Goal: Task Accomplishment & Management: Manage account settings

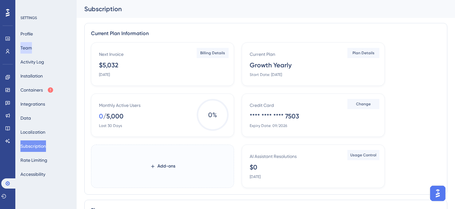
click at [38, 50] on div "Profile Team Activity Log Installation Containers Integrations Data Localizatio…" at bounding box center [46, 104] width 52 height 152
click at [32, 49] on button "Team" at bounding box center [25, 47] width 11 height 11
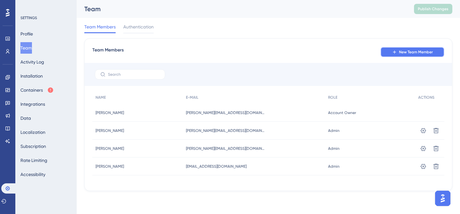
click at [389, 52] on button "New Team Member" at bounding box center [412, 52] width 64 height 10
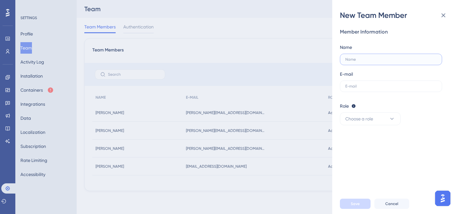
click at [377, 58] on input "text" at bounding box center [389, 59] width 89 height 4
type input "[PERSON_NAME]"
click at [373, 87] on input "text" at bounding box center [389, 86] width 89 height 4
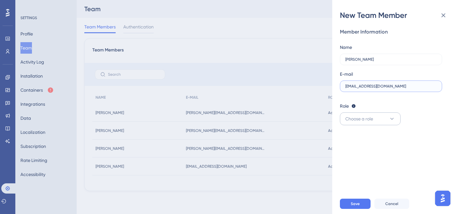
type input "[EMAIL_ADDRESS][DOMAIN_NAME]"
click at [372, 117] on span "Choose a role" at bounding box center [359, 119] width 28 height 8
click at [365, 142] on div "Admin Admin" at bounding box center [370, 138] width 42 height 13
click at [357, 200] on button "Save" at bounding box center [355, 204] width 31 height 10
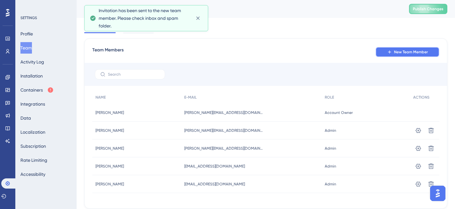
click at [391, 53] on icon at bounding box center [389, 51] width 5 height 5
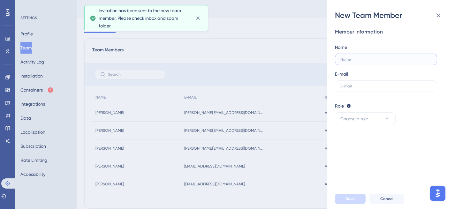
click at [376, 60] on input "text" at bounding box center [384, 59] width 89 height 4
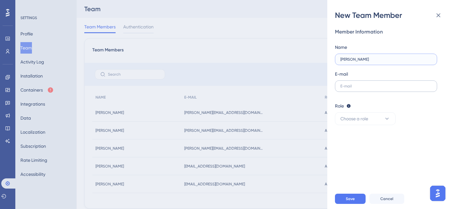
type input "[PERSON_NAME]"
click at [362, 87] on input "text" at bounding box center [385, 86] width 91 height 4
type input "[PERSON_NAME][EMAIL_ADDRESS][DOMAIN_NAME]"
click at [351, 119] on span "Choose a role" at bounding box center [354, 119] width 28 height 8
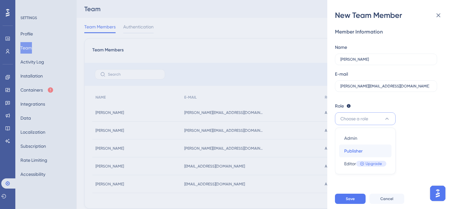
click at [367, 147] on div "Publisher Publisher" at bounding box center [365, 151] width 42 height 13
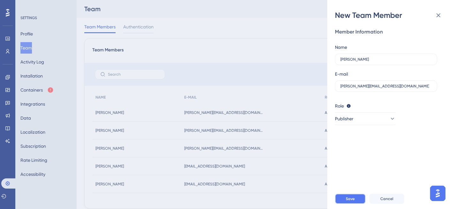
click at [351, 200] on button "Save" at bounding box center [350, 199] width 31 height 10
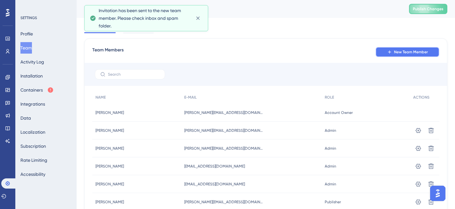
click at [389, 53] on icon at bounding box center [389, 51] width 5 height 5
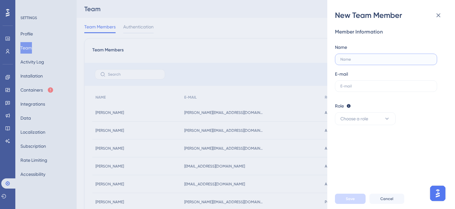
click at [374, 59] on input "text" at bounding box center [384, 59] width 89 height 4
type input "[PERSON_NAME]"
click at [368, 83] on label at bounding box center [386, 85] width 102 height 11
click at [368, 84] on input "text" at bounding box center [385, 86] width 91 height 4
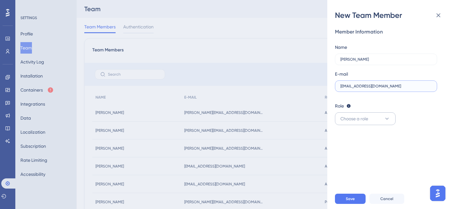
type input "[EMAIL_ADDRESS][DOMAIN_NAME]"
click at [363, 115] on span "Choose a role" at bounding box center [354, 119] width 28 height 8
click at [366, 148] on div "Publisher Publisher" at bounding box center [365, 151] width 42 height 13
click at [351, 201] on span "Save" at bounding box center [350, 198] width 9 height 5
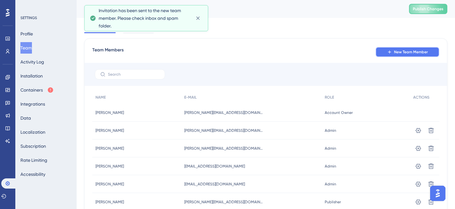
click at [387, 56] on button "New Team Member" at bounding box center [407, 52] width 64 height 10
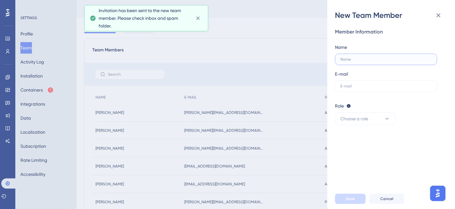
click at [368, 0] on body "Performance Users Engagement Widgets Feedback Product Updates Knowledge Base AI…" at bounding box center [227, 0] width 455 height 0
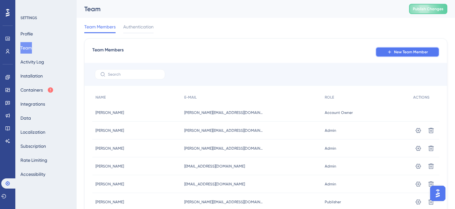
click at [397, 53] on span "New Team Member" at bounding box center [411, 51] width 34 height 5
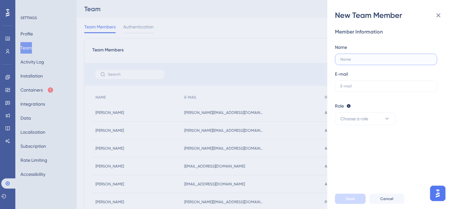
click at [387, 59] on input "text" at bounding box center [384, 59] width 89 height 4
type input "[PERSON_NAME]"
click at [383, 81] on label at bounding box center [386, 85] width 102 height 11
click at [383, 84] on input "text" at bounding box center [385, 86] width 91 height 4
type input "L"
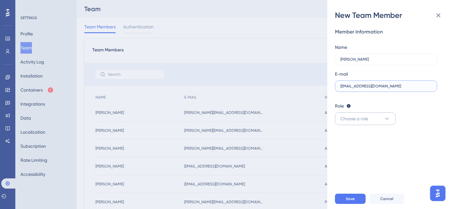
type input "[EMAIL_ADDRESS][DOMAIN_NAME]"
click at [365, 114] on button "Choose a role" at bounding box center [365, 118] width 61 height 13
click at [354, 146] on div "Publisher Publisher" at bounding box center [365, 151] width 42 height 13
click at [350, 201] on span "Save" at bounding box center [350, 198] width 9 height 5
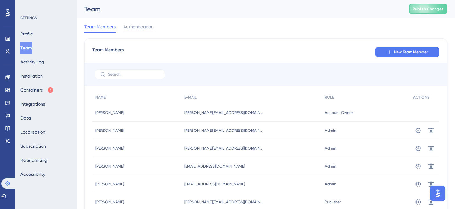
scroll to position [57, 0]
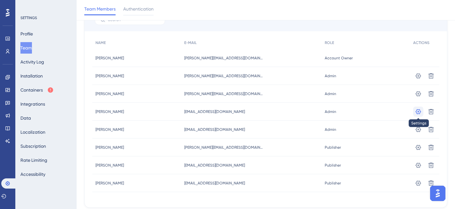
click at [418, 112] on icon at bounding box center [418, 111] width 5 height 5
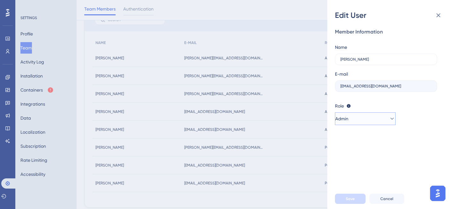
click at [373, 118] on button "Admin" at bounding box center [365, 118] width 61 height 13
click at [368, 148] on div "Publisher Publisher" at bounding box center [365, 151] width 42 height 13
click at [344, 204] on button "Save" at bounding box center [350, 199] width 31 height 10
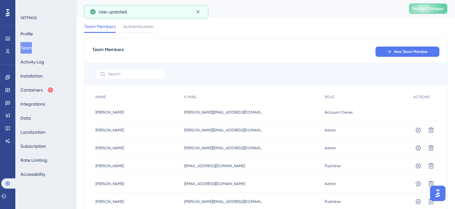
scroll to position [0, 0]
click at [400, 51] on span "New Team Member" at bounding box center [411, 51] width 34 height 5
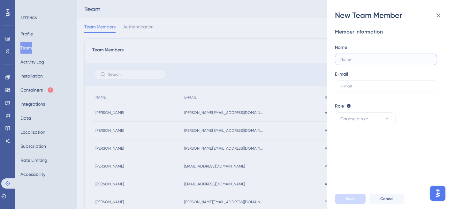
click at [361, 59] on input "text" at bounding box center [384, 59] width 89 height 4
type input "[PERSON_NAME]"
click at [352, 81] on label at bounding box center [386, 85] width 102 height 11
click at [352, 84] on input "text" at bounding box center [385, 86] width 91 height 4
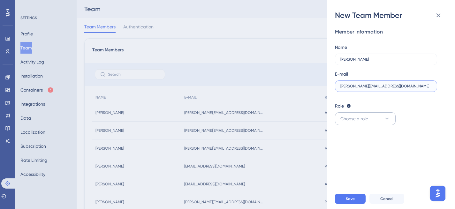
type input "[PERSON_NAME][EMAIL_ADDRESS][DOMAIN_NAME]"
click at [359, 119] on span "Choose a role" at bounding box center [354, 119] width 28 height 8
click at [362, 148] on span "Publisher" at bounding box center [353, 151] width 19 height 8
click at [350, 201] on span "Save" at bounding box center [350, 198] width 9 height 5
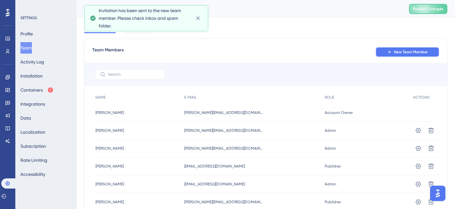
click at [397, 51] on span "New Team Member" at bounding box center [411, 51] width 34 height 5
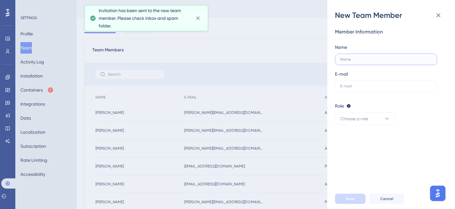
click at [368, 0] on body "Performance Users Engagement Widgets Feedback Product Updates Knowledge Base AI…" at bounding box center [227, 0] width 455 height 0
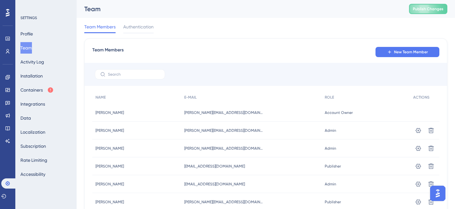
click at [381, 55] on button "New Team Member" at bounding box center [407, 52] width 64 height 10
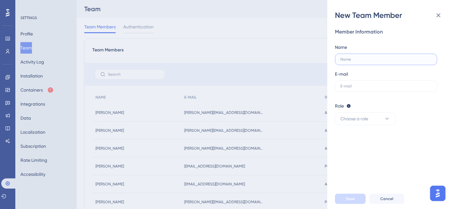
click at [372, 61] on input "text" at bounding box center [384, 59] width 89 height 4
type input "[PERSON_NAME]"
click at [354, 84] on input "text" at bounding box center [384, 86] width 89 height 4
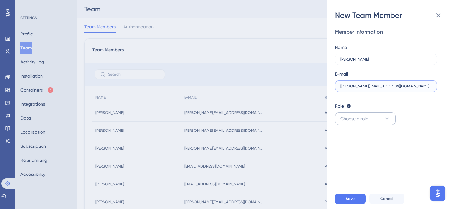
type input "[PERSON_NAME][EMAIL_ADDRESS][DOMAIN_NAME]"
click at [360, 116] on span "Choose a role" at bounding box center [354, 119] width 28 height 8
click at [357, 148] on span "Publisher" at bounding box center [353, 151] width 19 height 8
click at [343, 200] on button "Save" at bounding box center [350, 199] width 31 height 10
